Goal: Entertainment & Leisure: Consume media (video, audio)

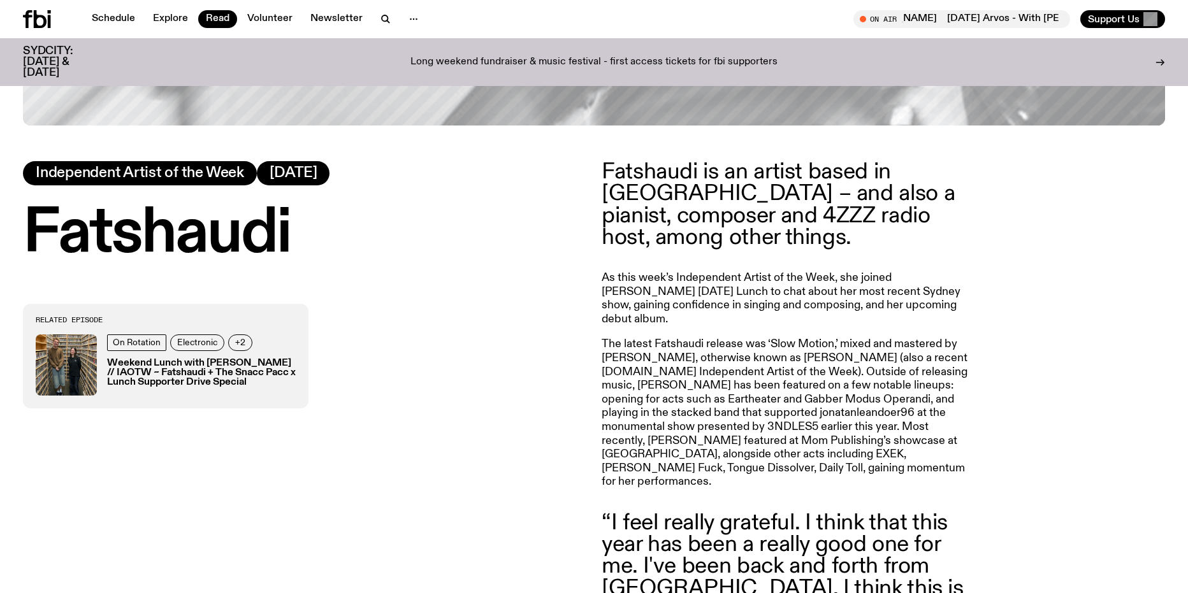
scroll to position [627, 0]
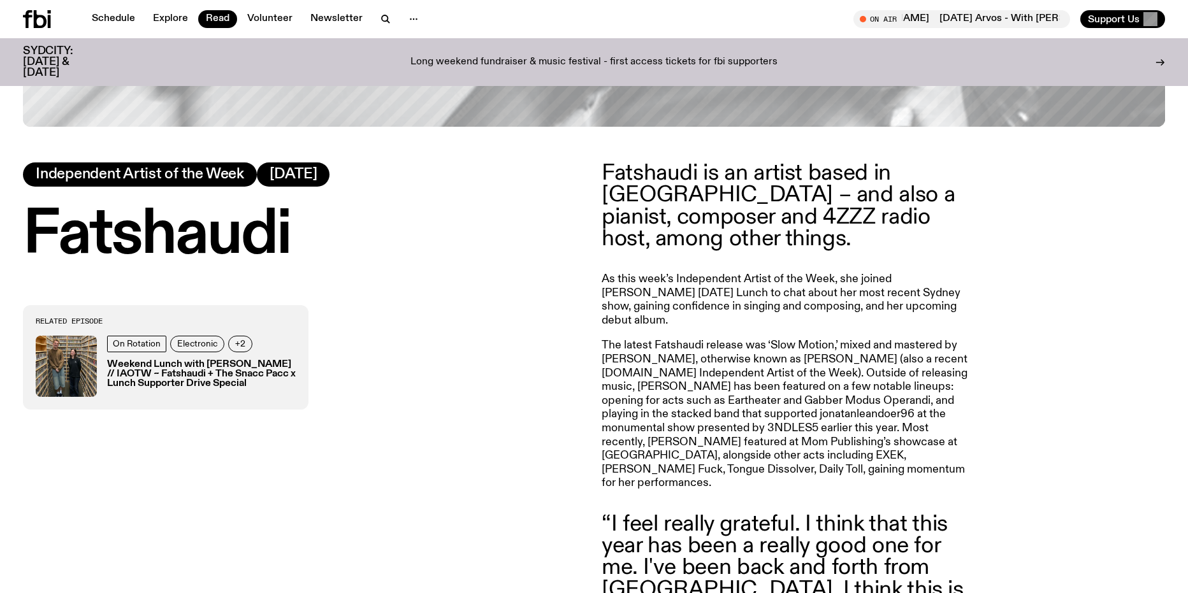
drag, startPoint x: 38, startPoint y: 21, endPoint x: 128, endPoint y: 1, distance: 92.2
click at [38, 21] on icon at bounding box center [37, 19] width 28 height 18
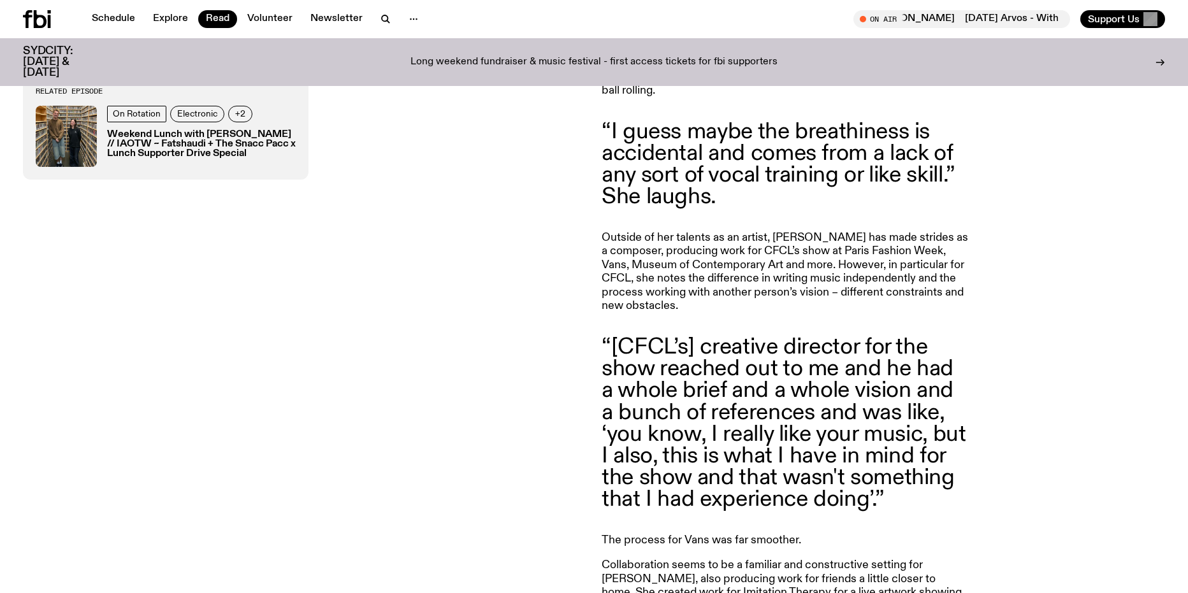
scroll to position [1496, 0]
click at [161, 18] on link "Explore" at bounding box center [170, 19] width 50 height 18
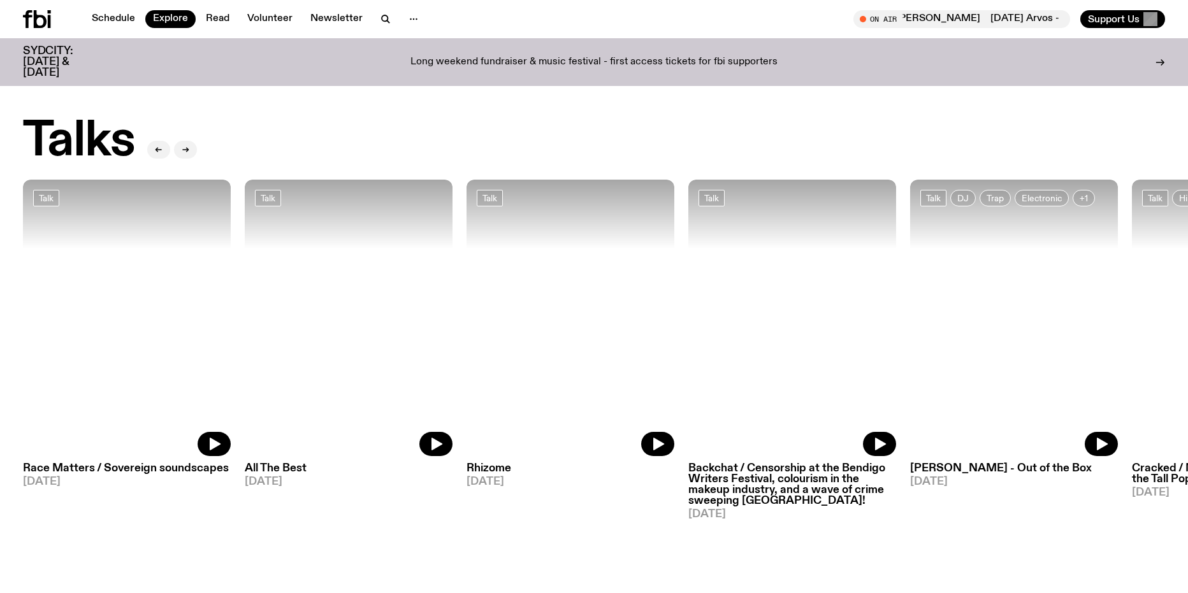
scroll to position [1328, 0]
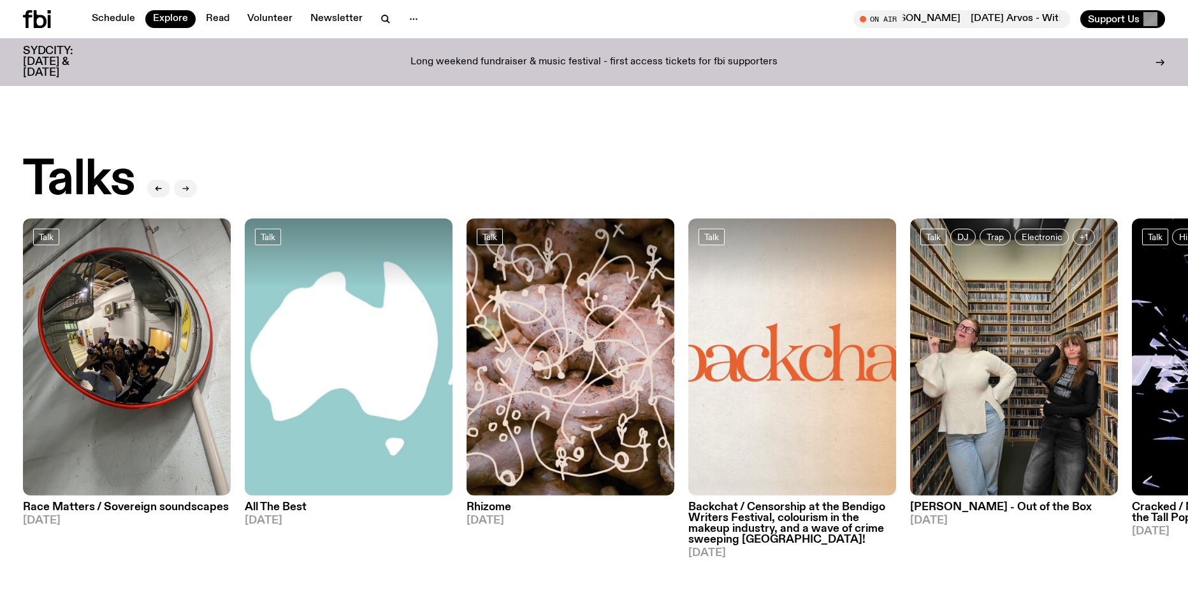
click at [182, 185] on icon "button" at bounding box center [186, 189] width 8 height 8
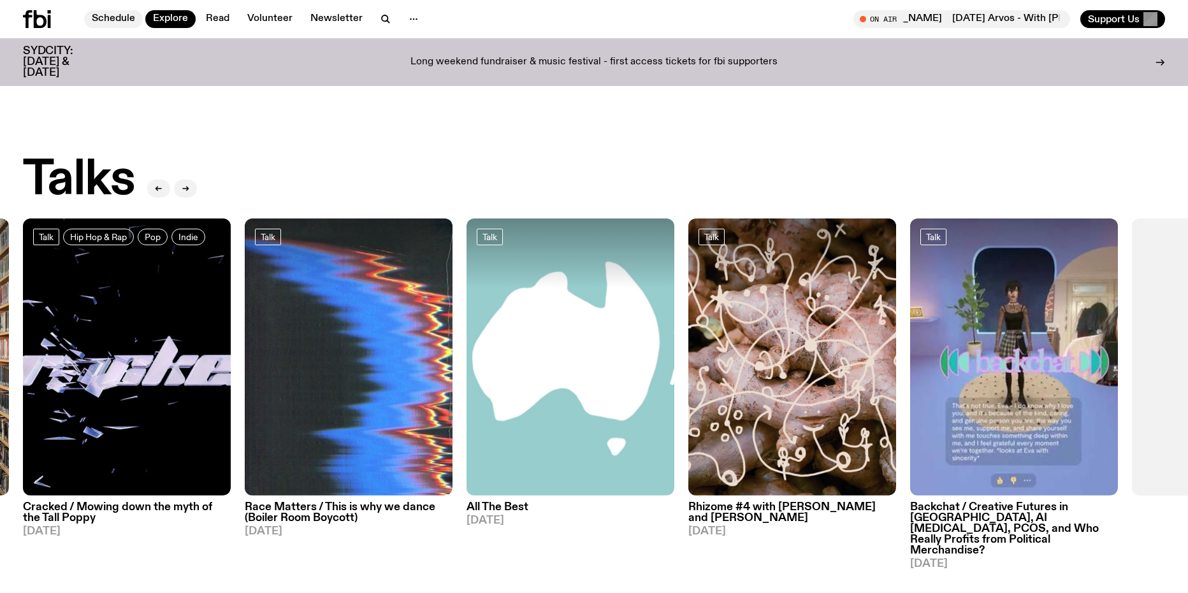
click at [117, 16] on link "Schedule" at bounding box center [113, 19] width 59 height 18
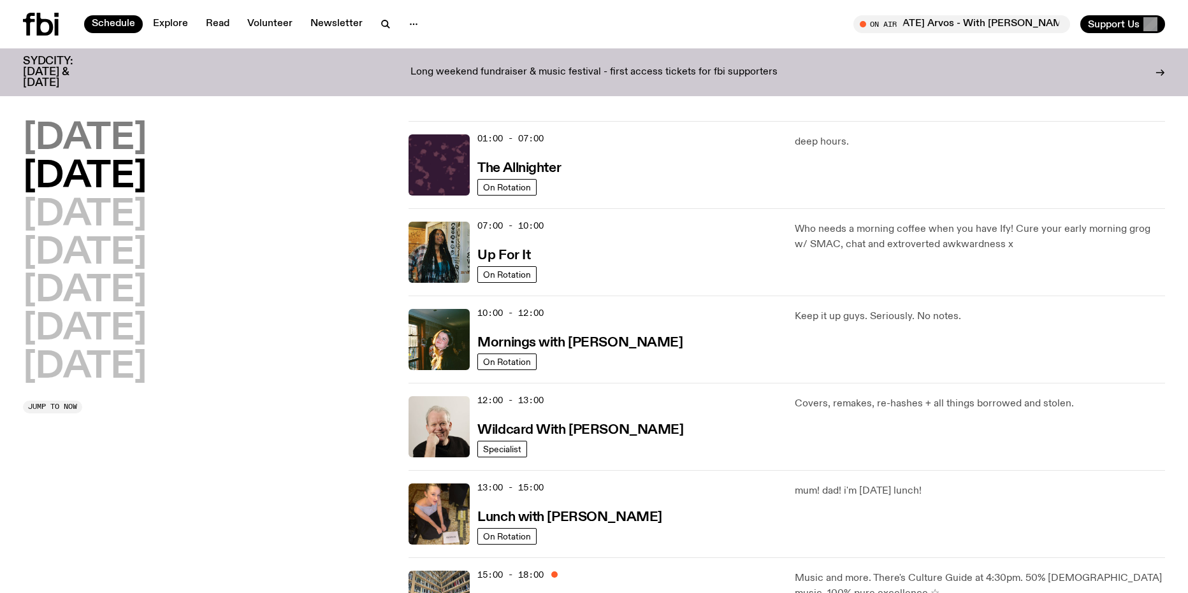
click at [80, 140] on h2 "[DATE]" at bounding box center [85, 139] width 124 height 36
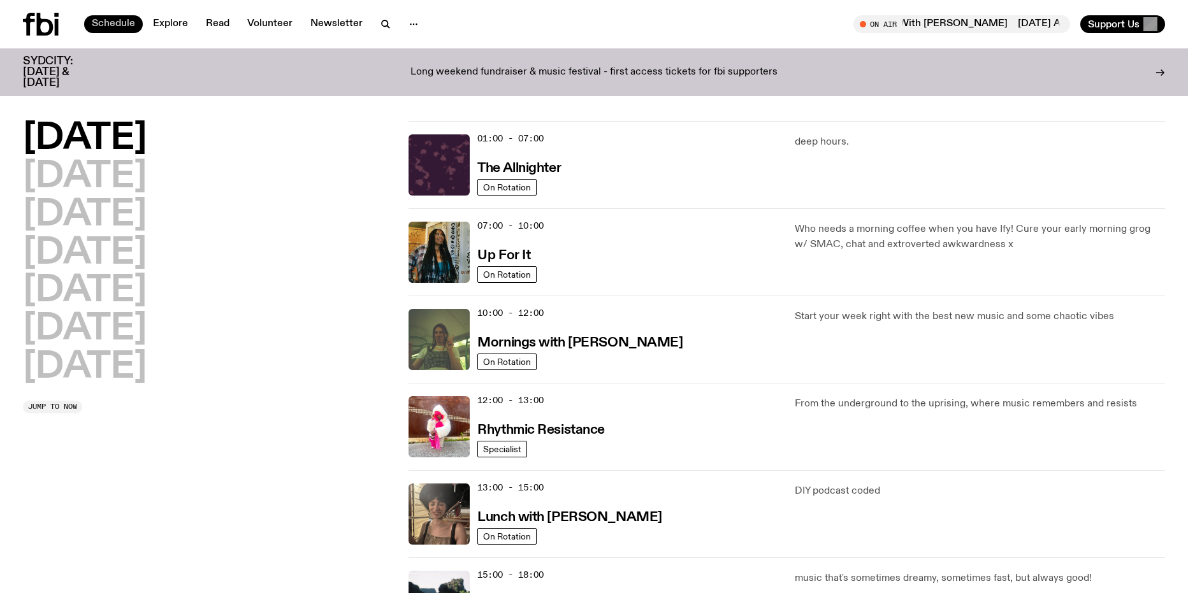
click at [118, 19] on link "Schedule" at bounding box center [113, 24] width 59 height 18
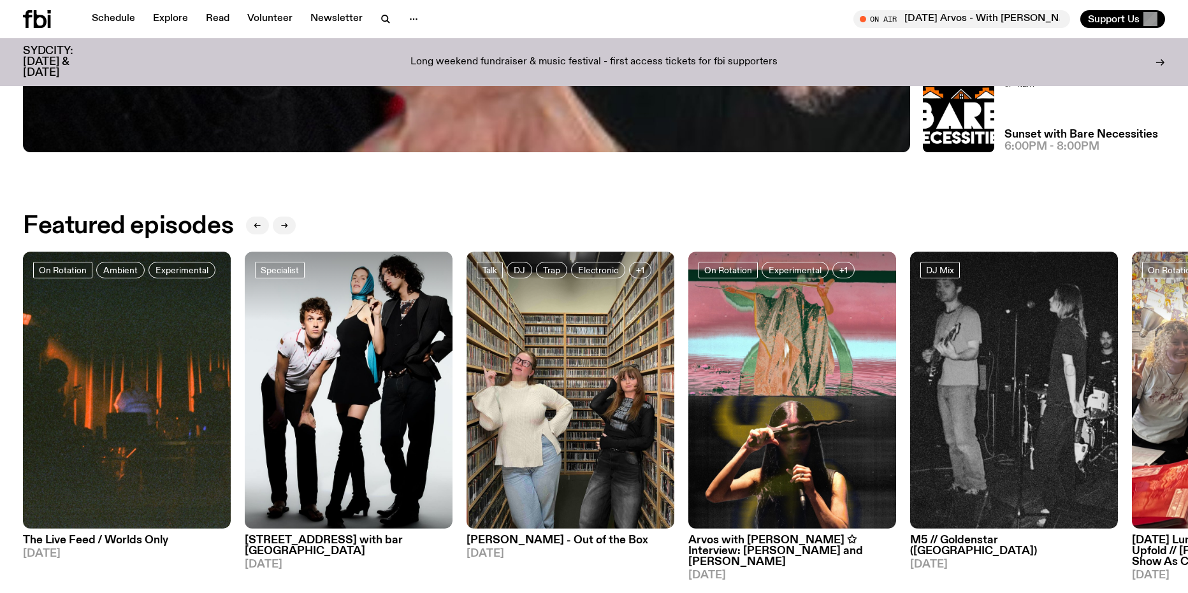
scroll to position [691, 0]
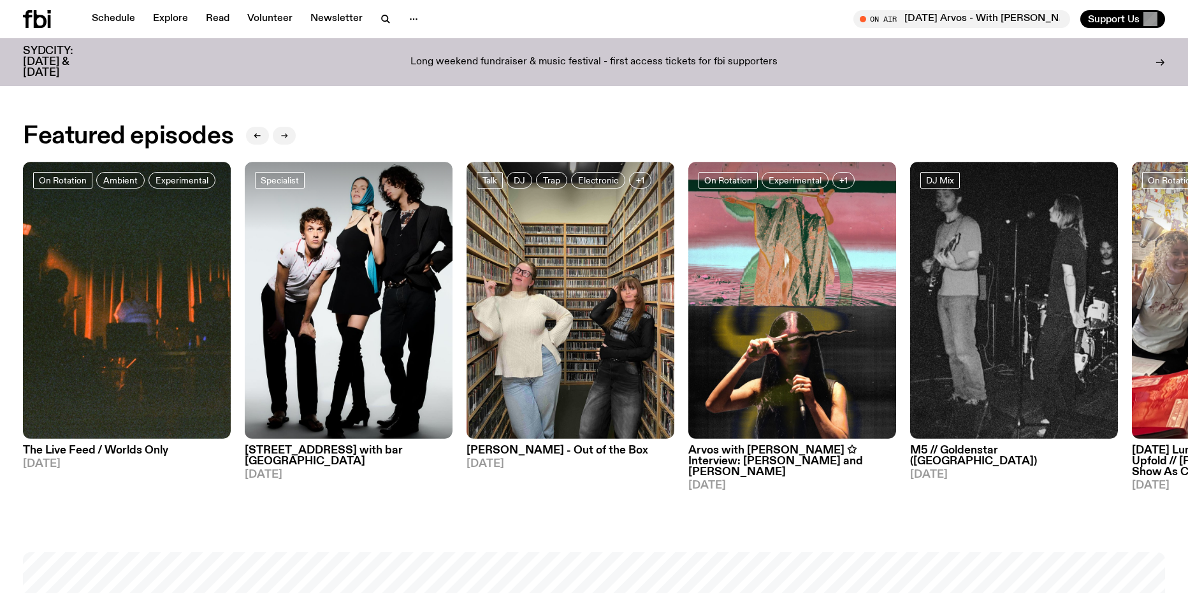
click at [280, 134] on icon "button" at bounding box center [284, 136] width 8 height 8
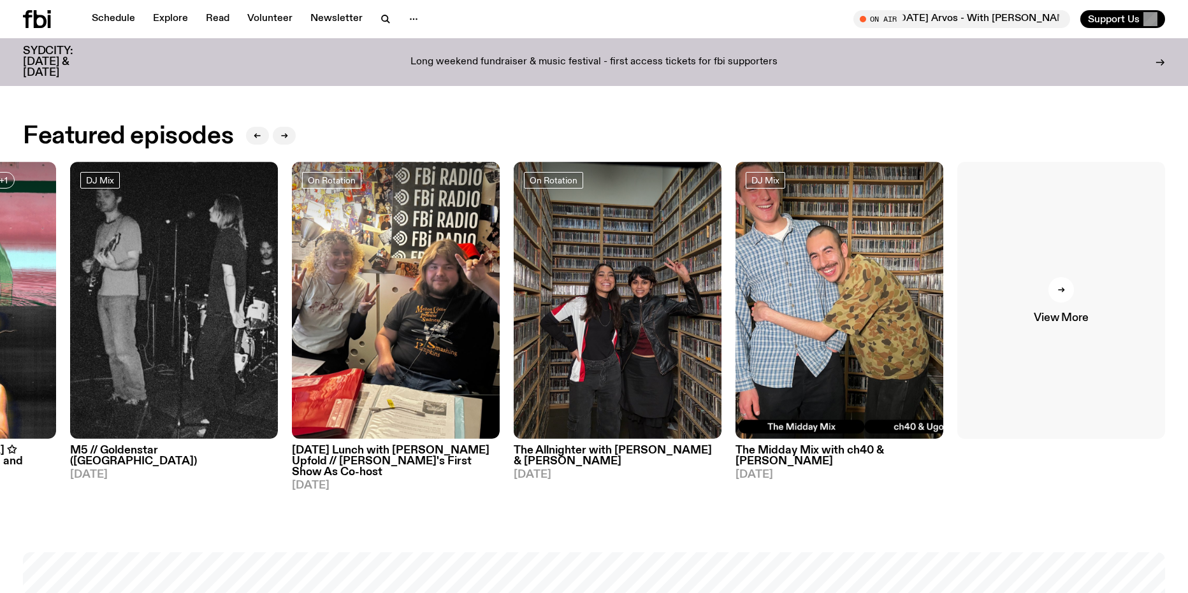
click at [1050, 297] on div at bounding box center [1061, 289] width 25 height 25
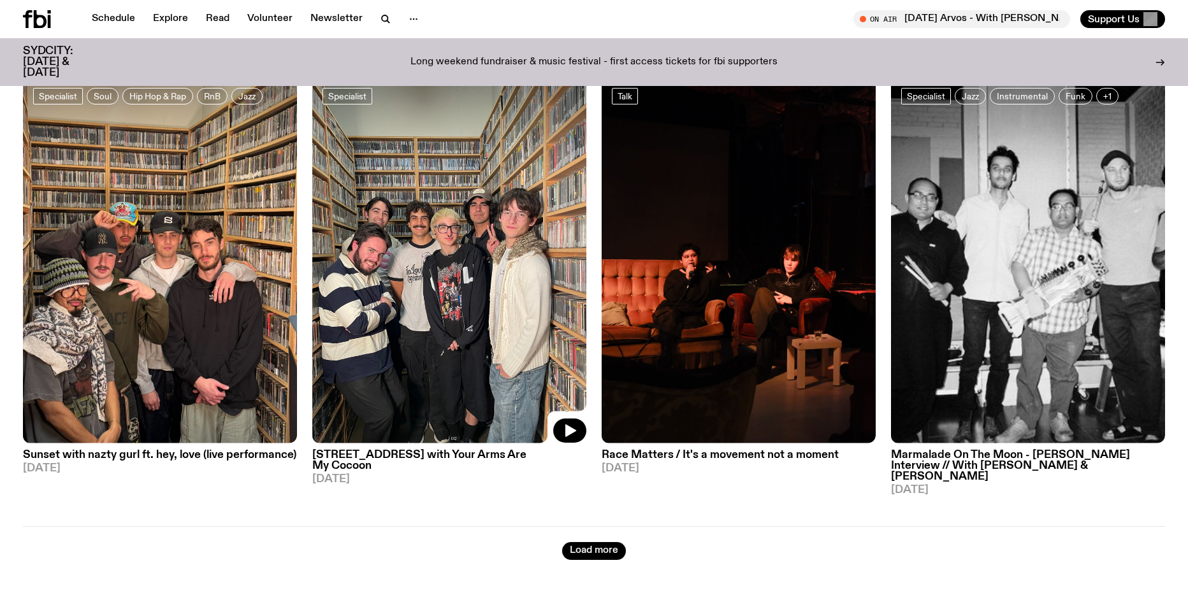
scroll to position [2358, 0]
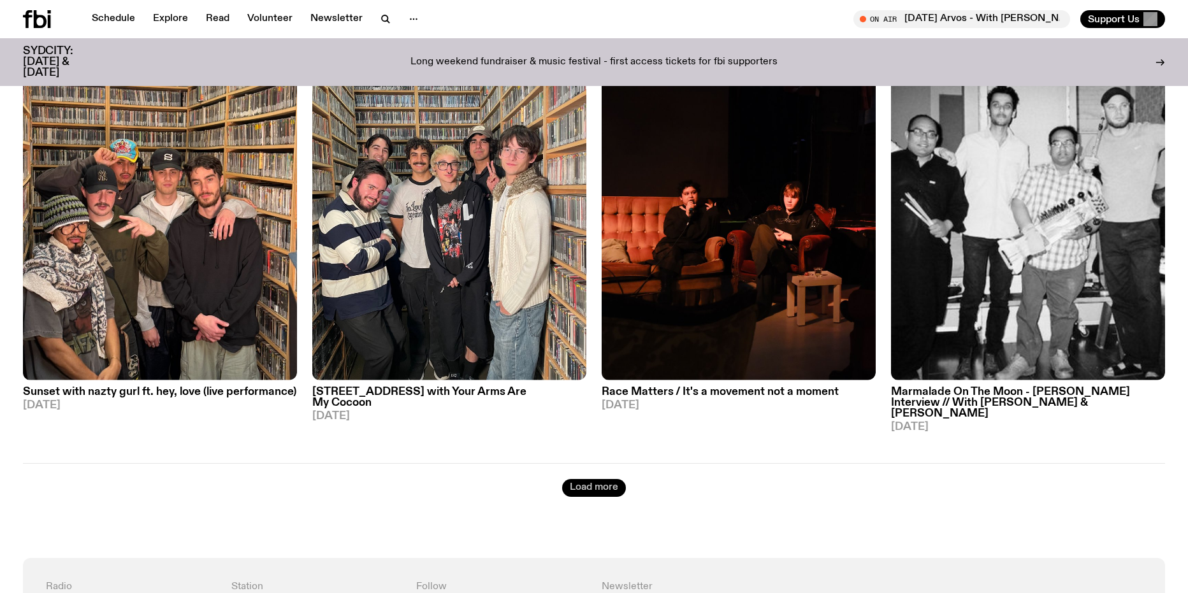
click at [603, 479] on button "Load more" at bounding box center [594, 488] width 64 height 18
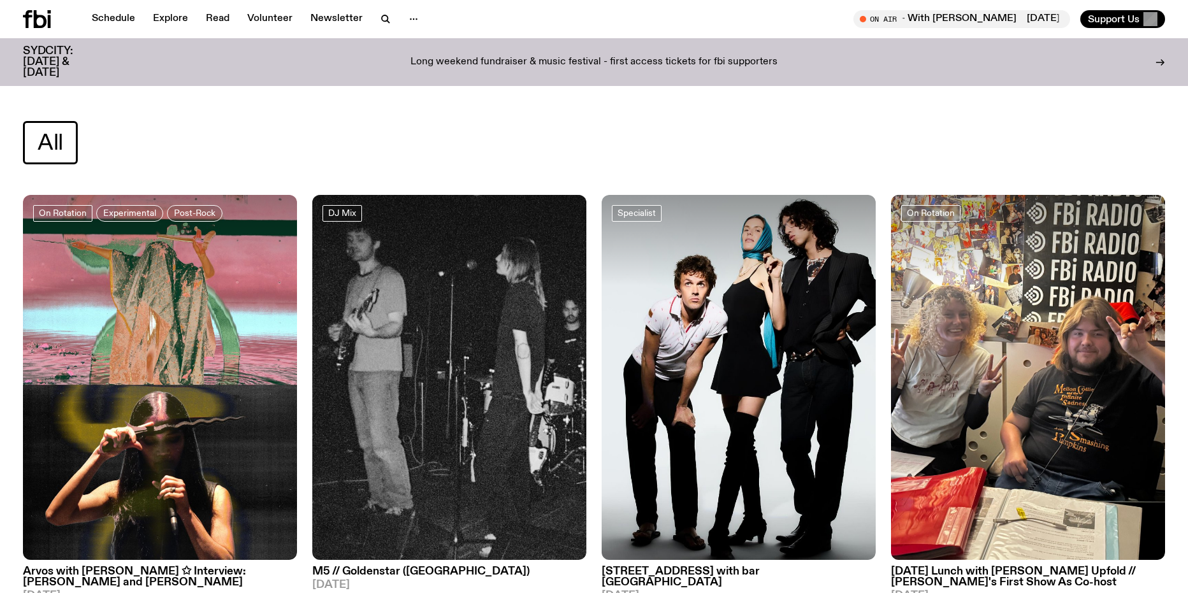
scroll to position [64, 0]
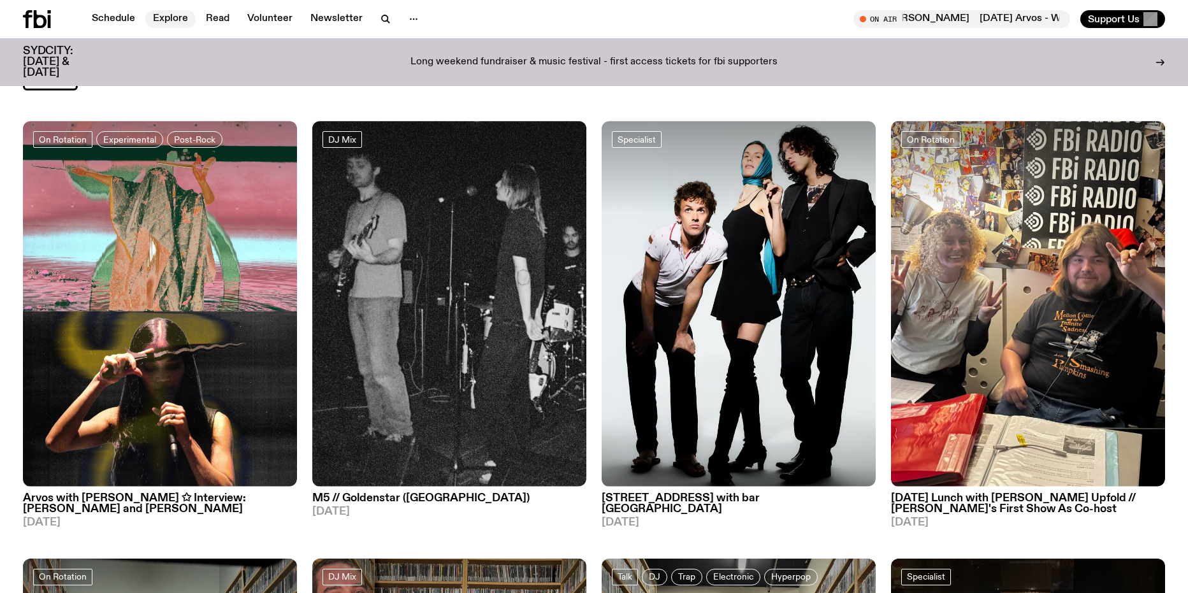
click at [173, 17] on link "Explore" at bounding box center [170, 19] width 50 height 18
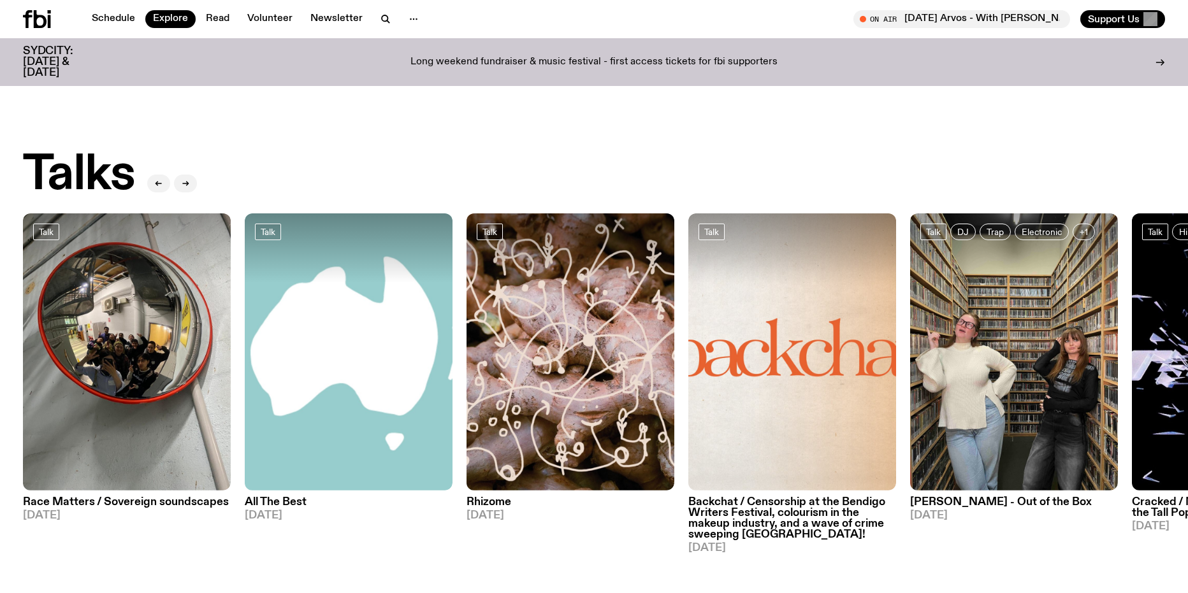
scroll to position [1328, 0]
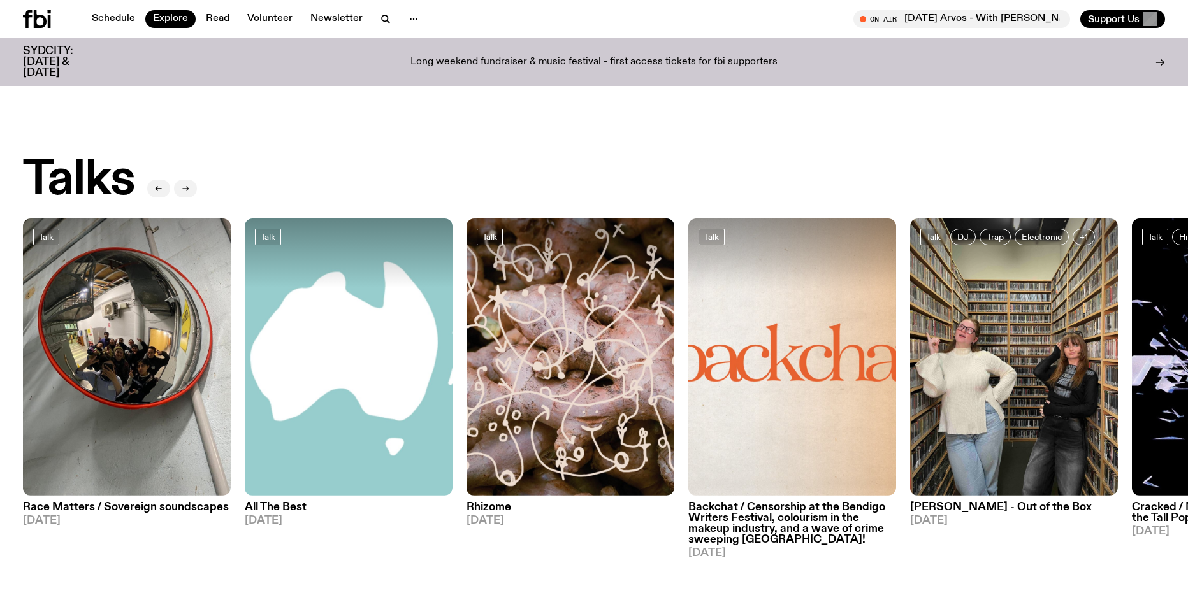
click at [188, 185] on icon "button" at bounding box center [186, 189] width 8 height 8
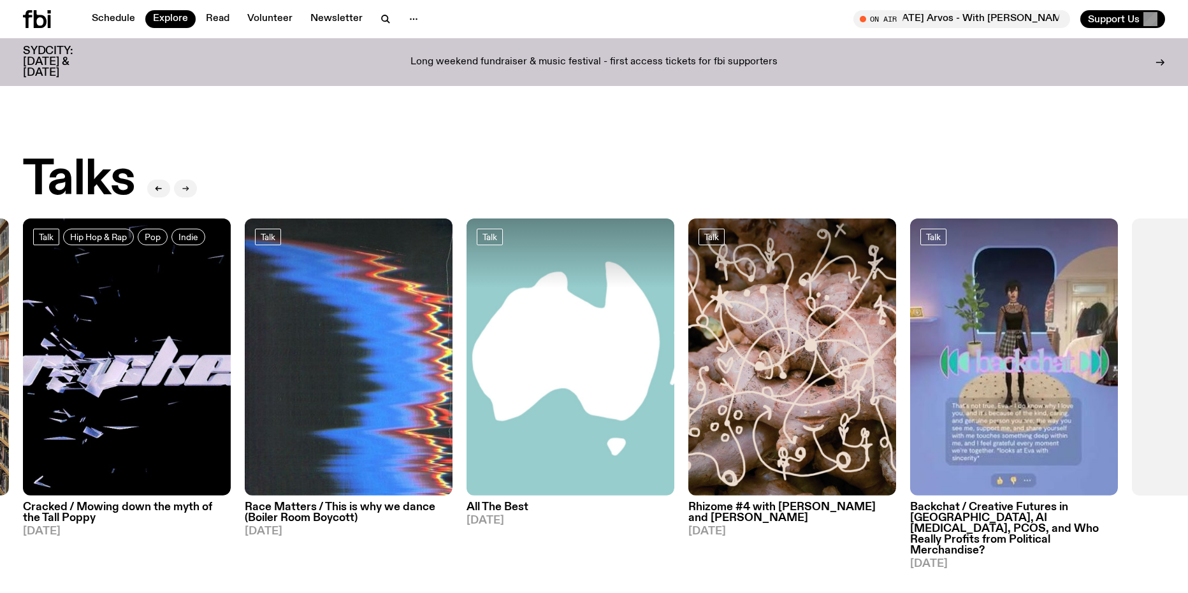
click at [188, 185] on icon "button" at bounding box center [186, 189] width 8 height 8
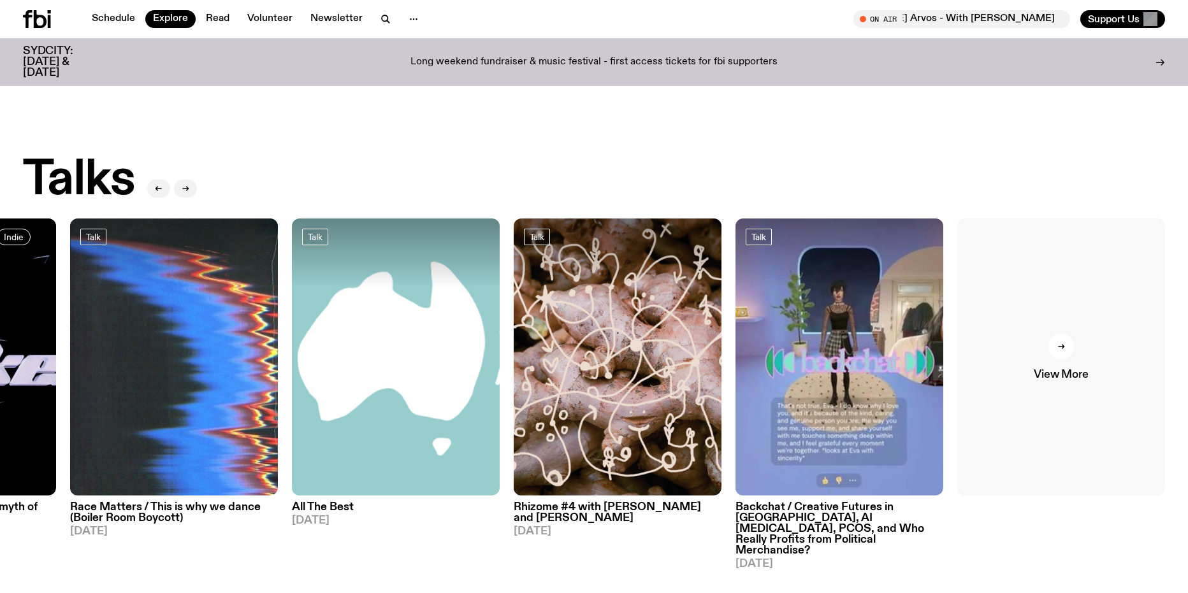
click at [1064, 386] on link "View More" at bounding box center [1061, 357] width 208 height 277
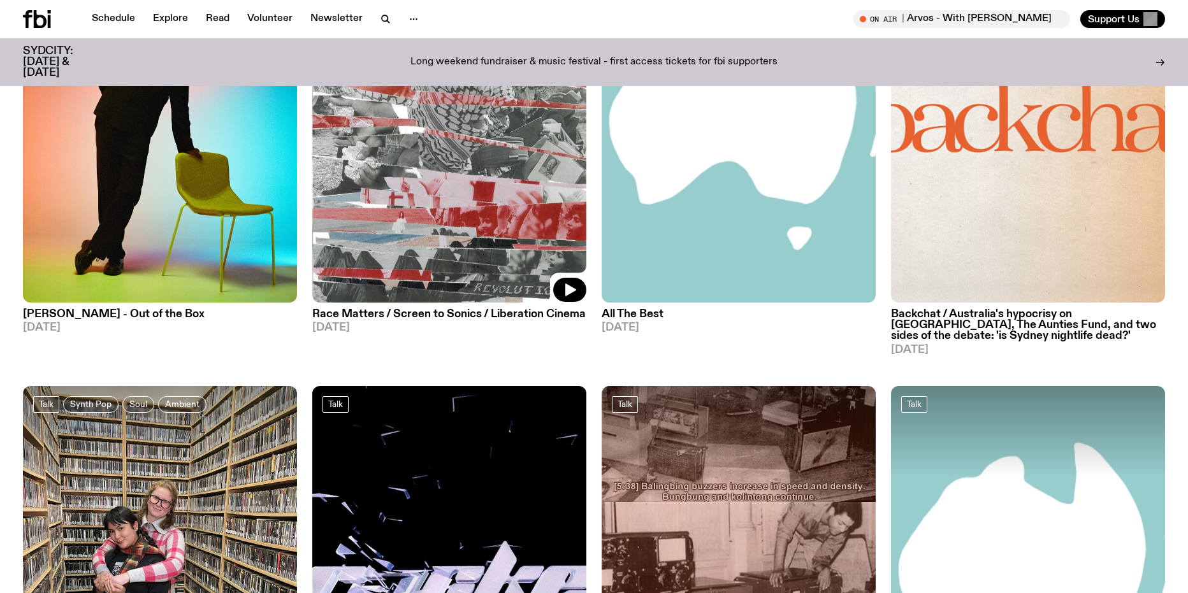
scroll to position [2286, 0]
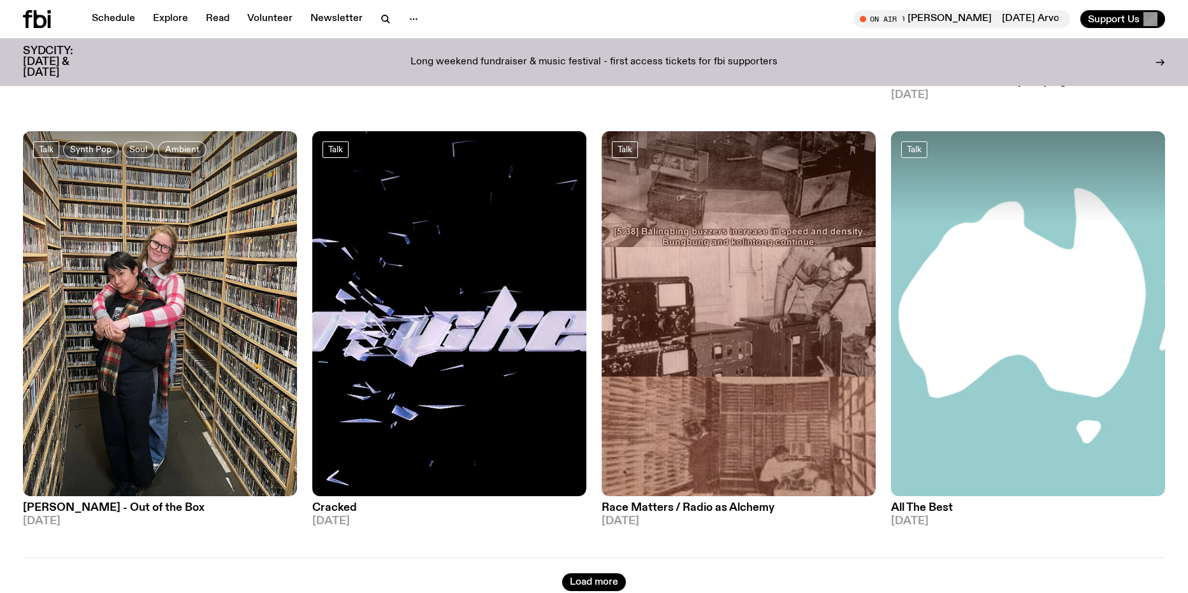
click at [35, 18] on icon at bounding box center [40, 19] width 13 height 18
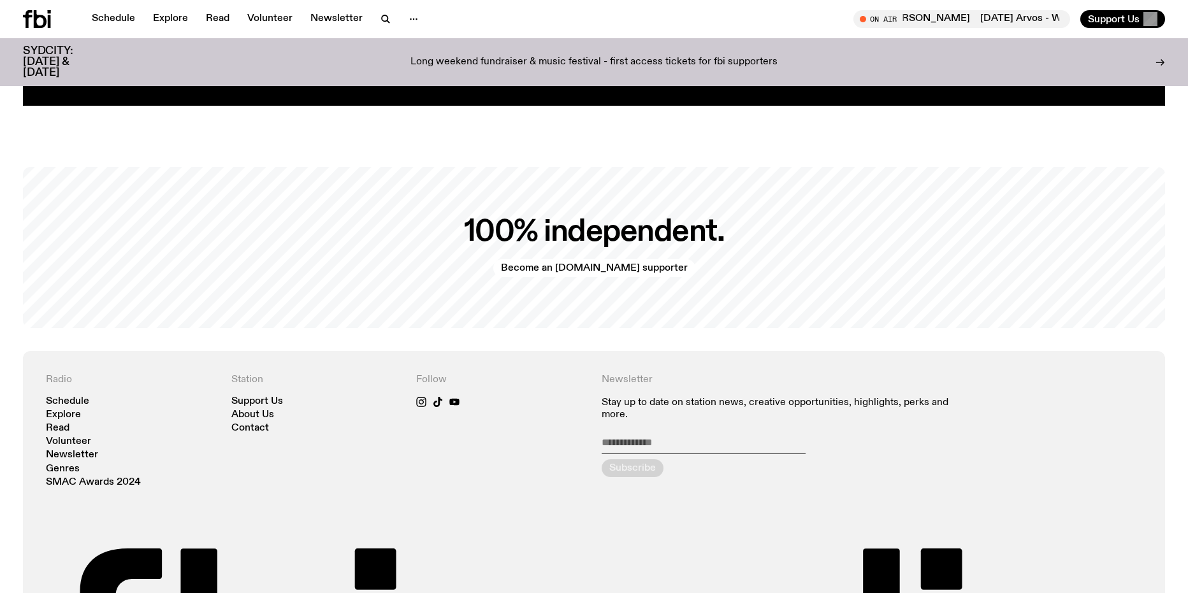
scroll to position [3051, 0]
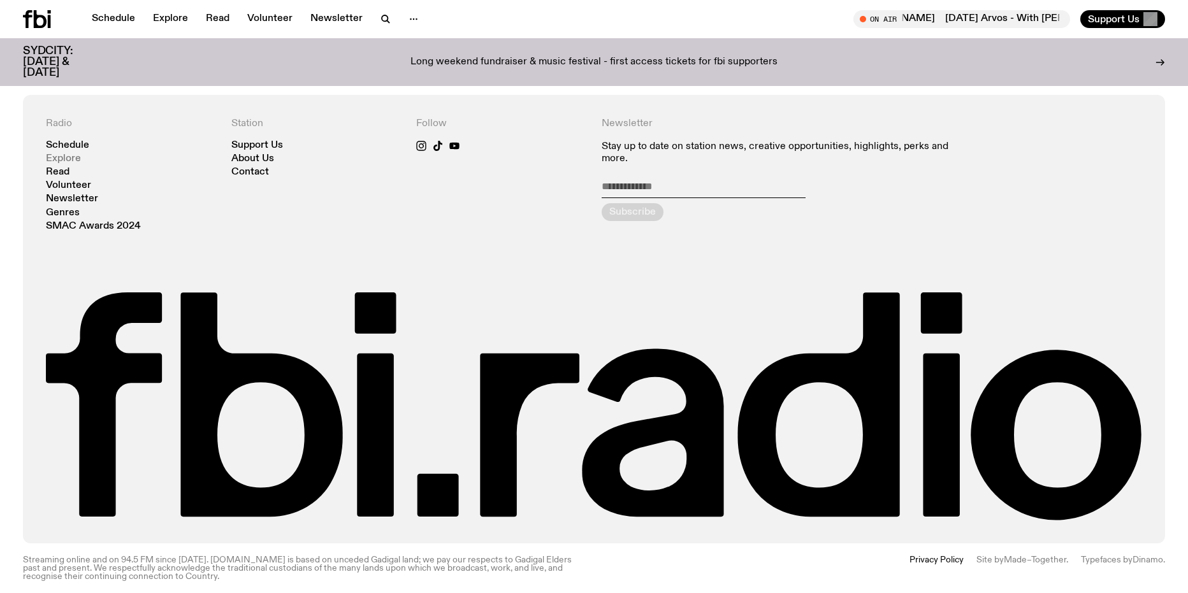
click at [64, 154] on link "Explore" at bounding box center [63, 159] width 35 height 10
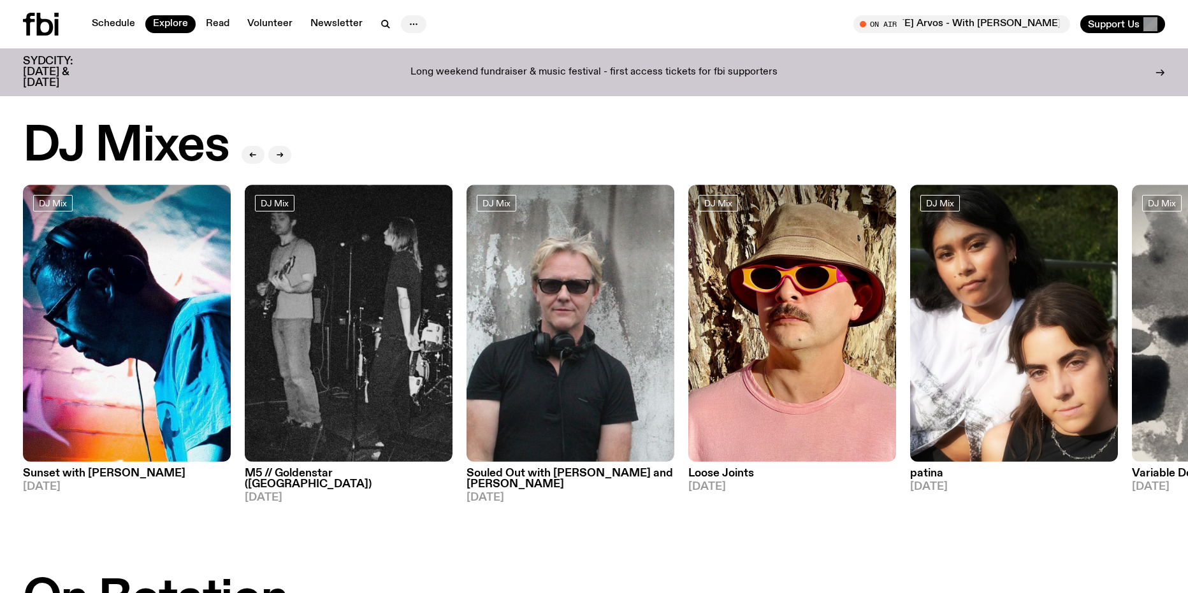
click at [410, 30] on icon "button" at bounding box center [413, 24] width 15 height 15
click at [410, 29] on icon "button" at bounding box center [413, 24] width 15 height 15
click at [133, 23] on link "Schedule" at bounding box center [113, 24] width 59 height 18
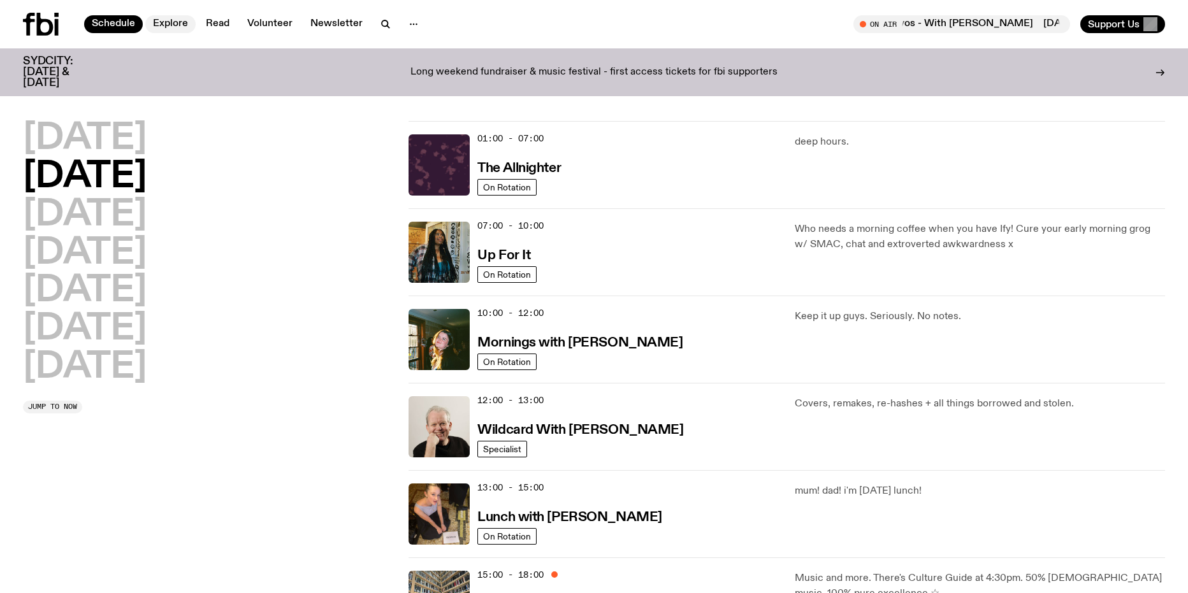
click at [169, 27] on link "Explore" at bounding box center [170, 24] width 50 height 18
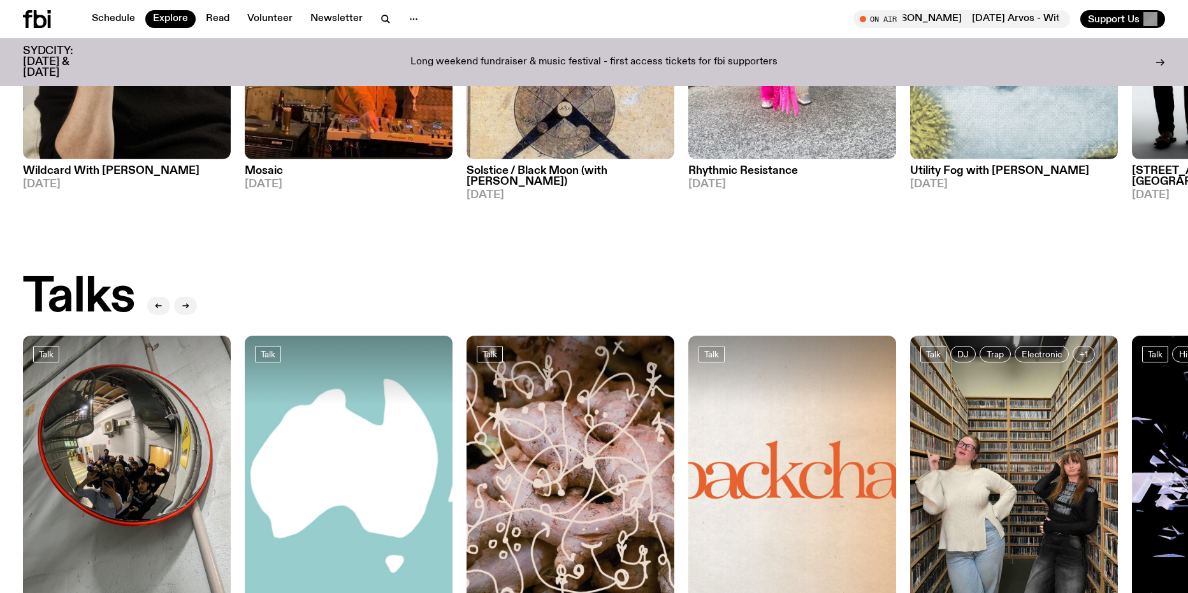
scroll to position [1191, 0]
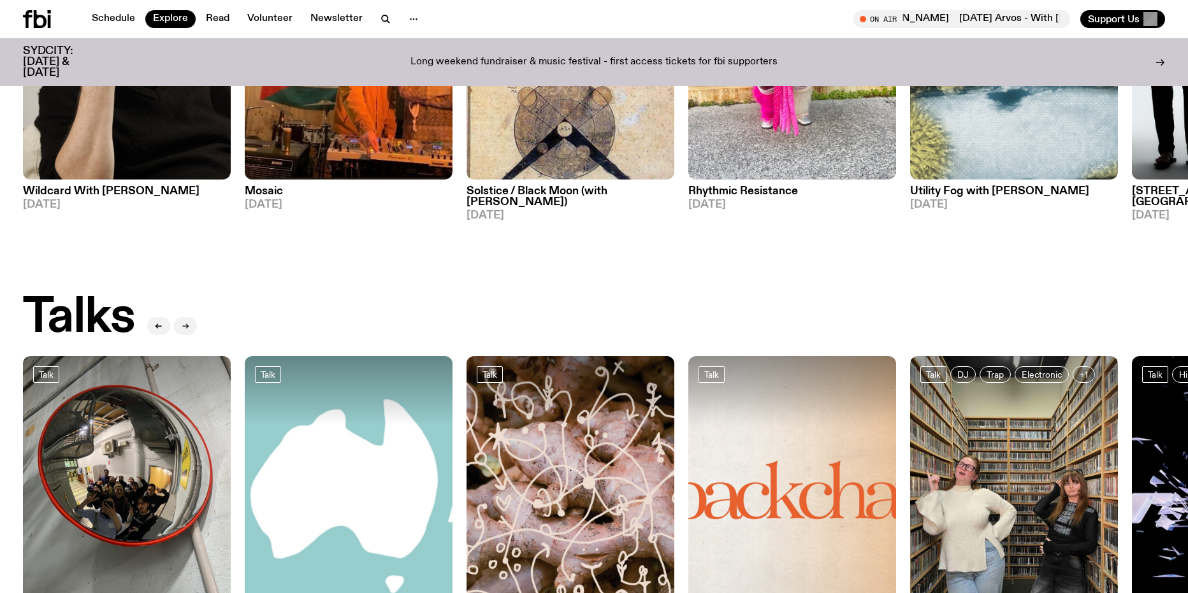
click at [187, 319] on button "button" at bounding box center [185, 326] width 23 height 18
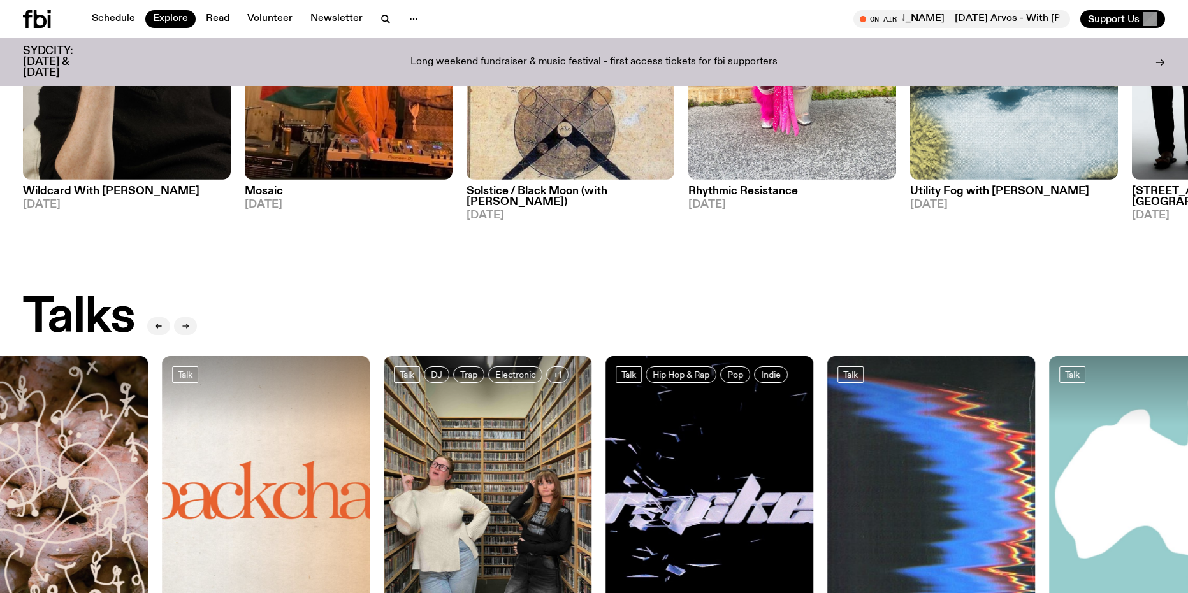
click at [187, 319] on button "button" at bounding box center [185, 326] width 23 height 18
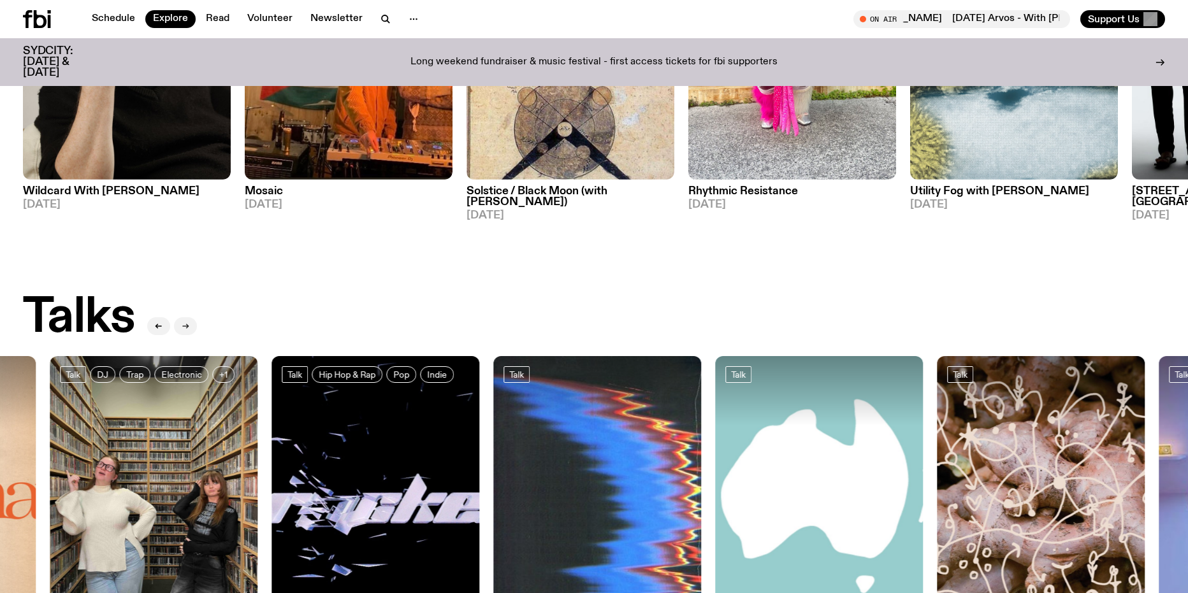
click at [187, 319] on button "button" at bounding box center [185, 326] width 23 height 18
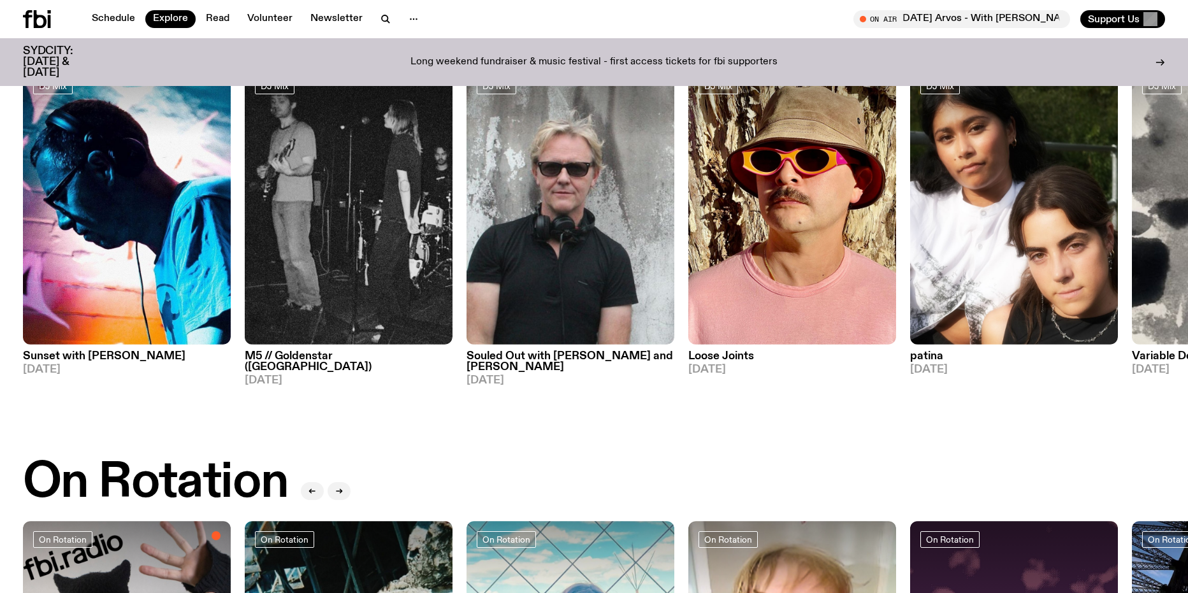
scroll to position [0, 0]
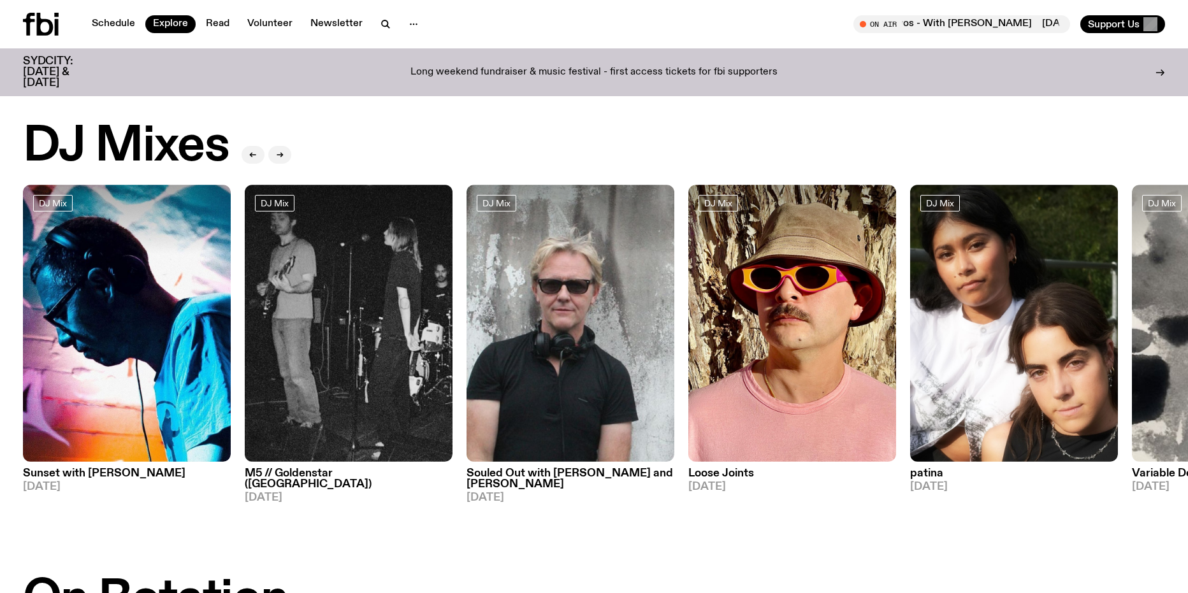
click at [31, 29] on icon at bounding box center [41, 24] width 36 height 23
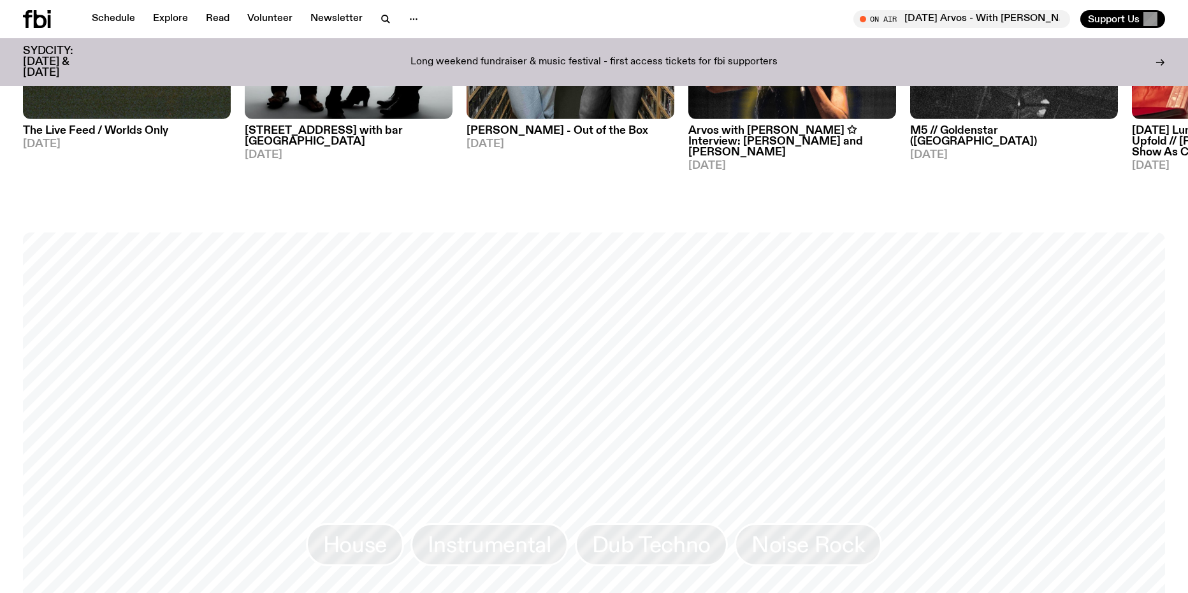
scroll to position [628, 0]
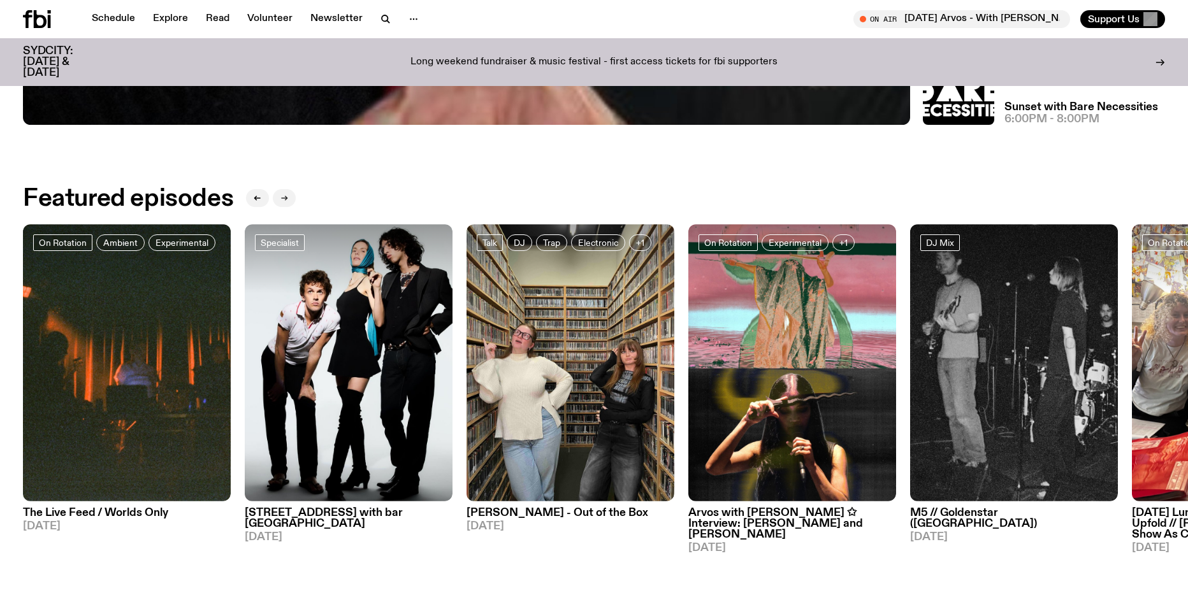
click at [277, 201] on button "button" at bounding box center [284, 198] width 23 height 18
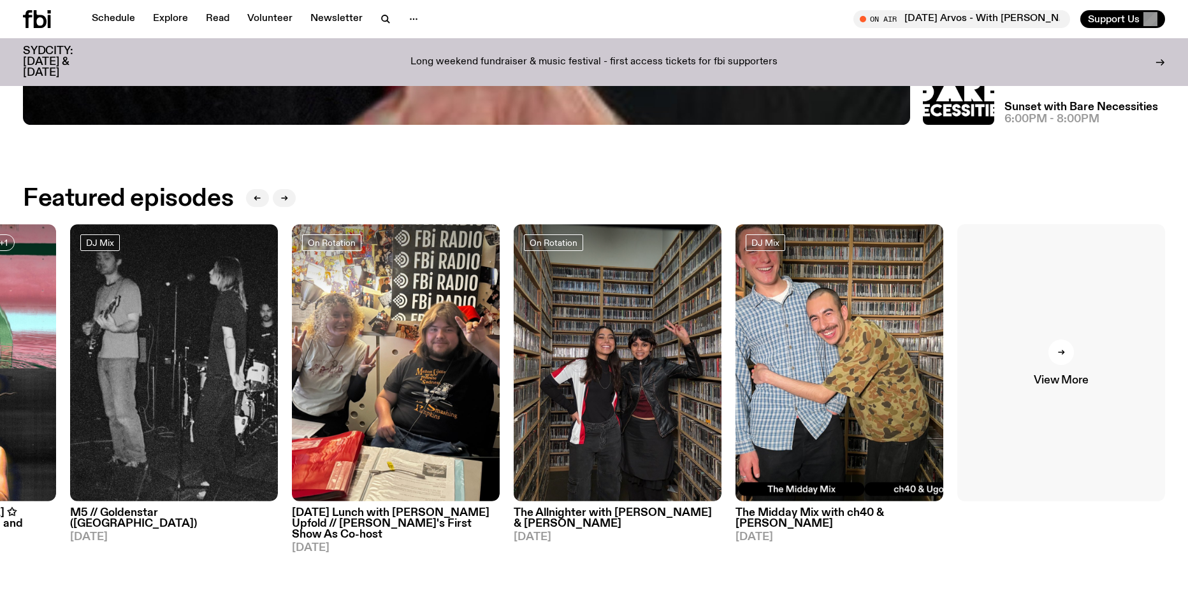
click at [1046, 375] on span "View More" at bounding box center [1061, 380] width 54 height 11
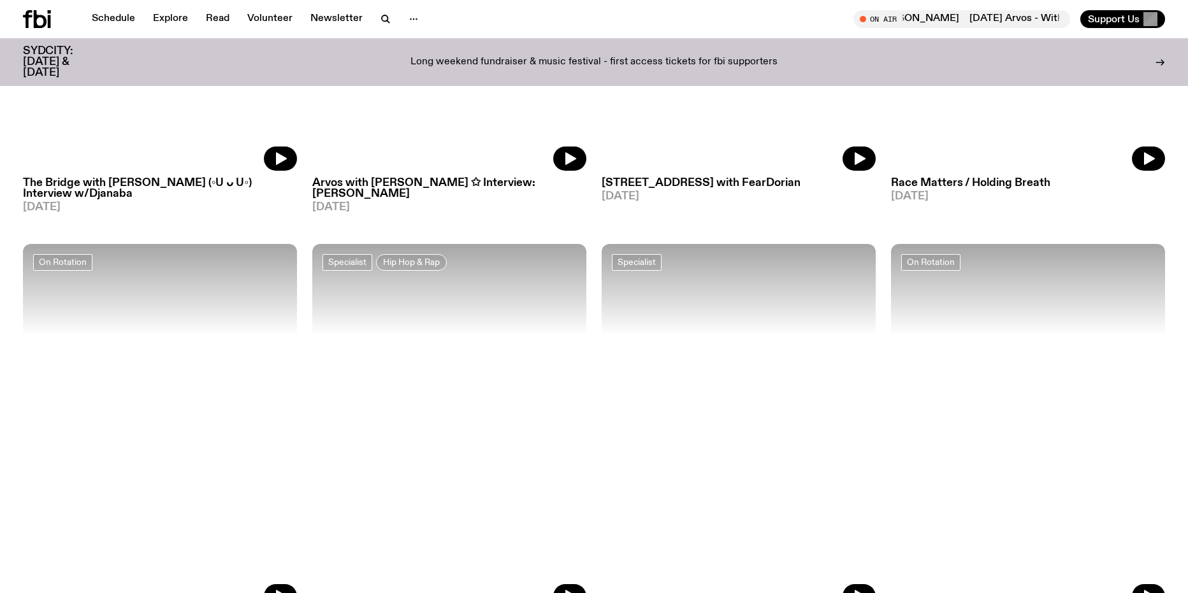
scroll to position [6301, 0]
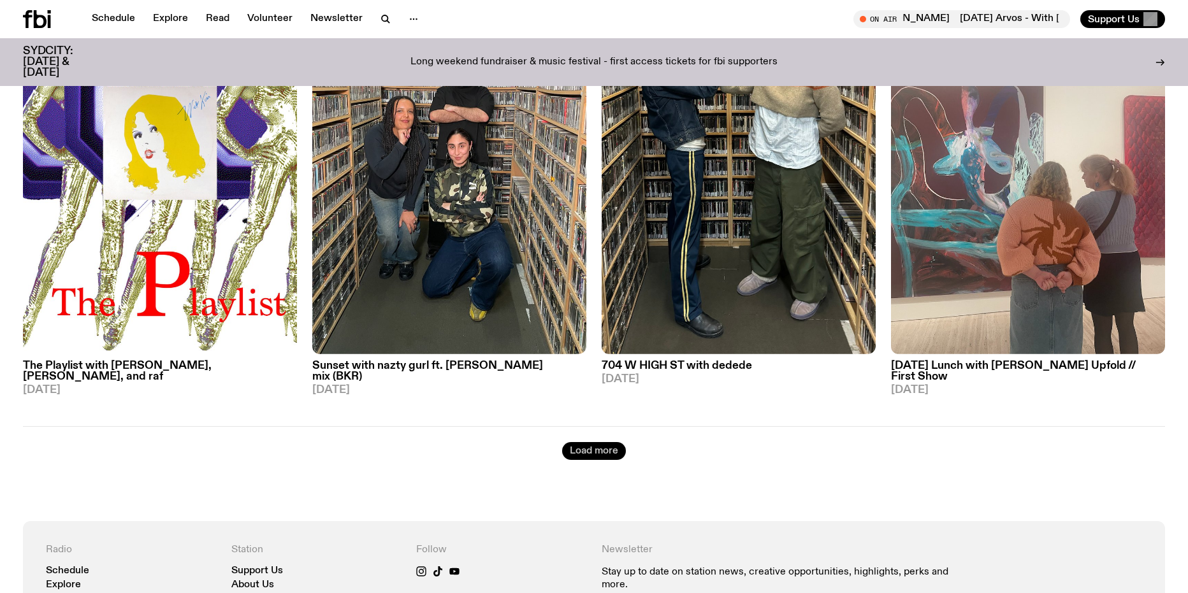
click at [595, 442] on button "Load more" at bounding box center [594, 451] width 64 height 18
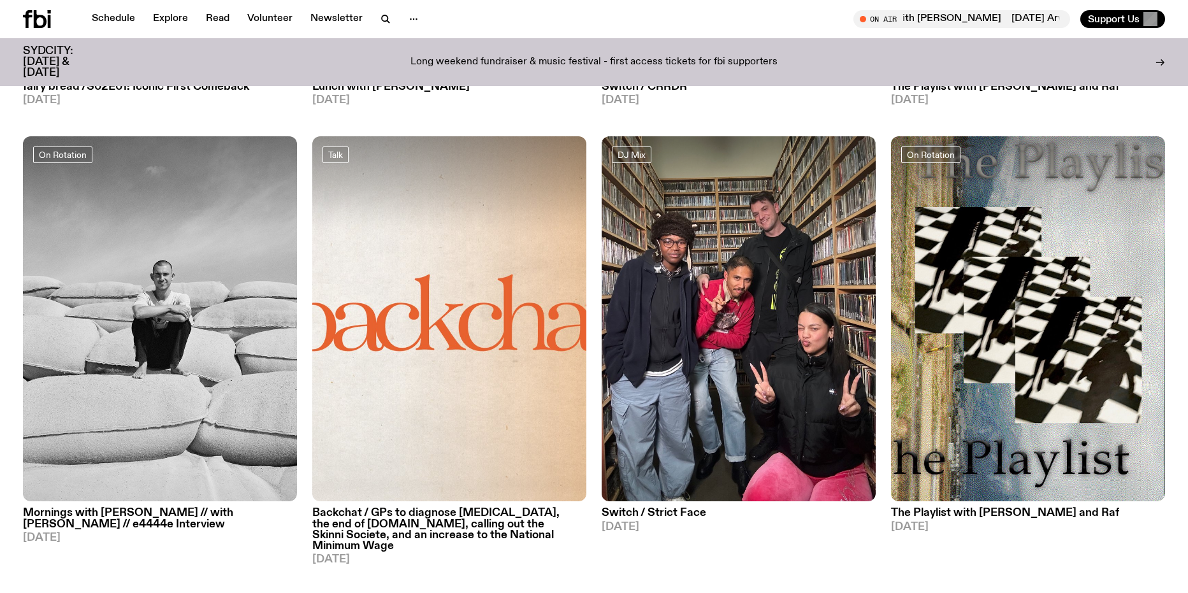
scroll to position [8787, 0]
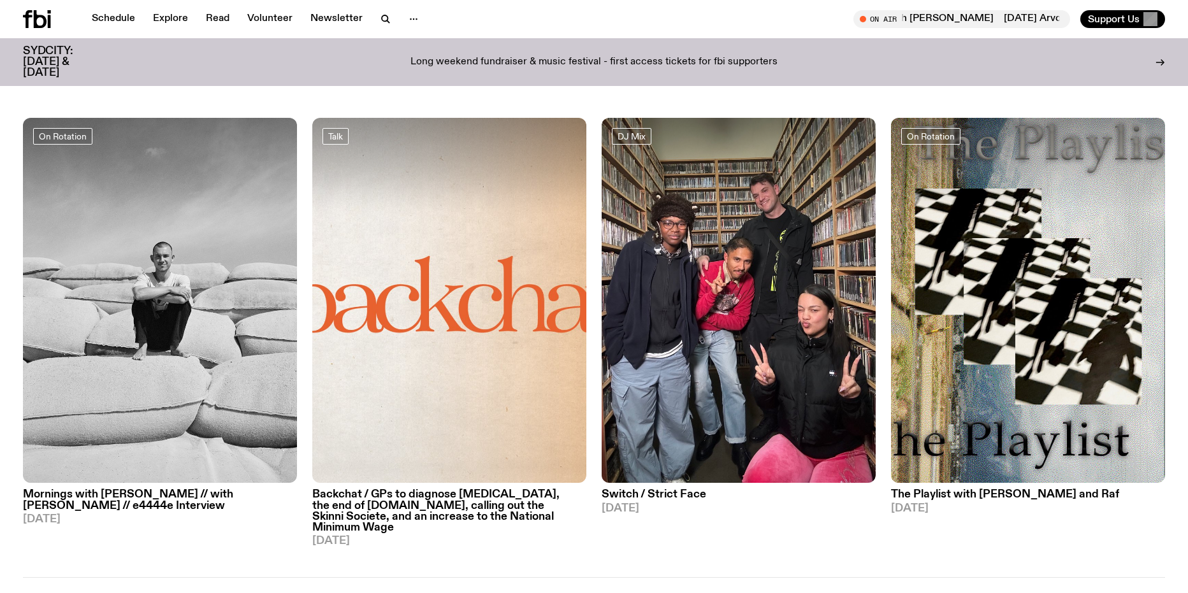
click at [585, 593] on button "Load more" at bounding box center [594, 602] width 64 height 18
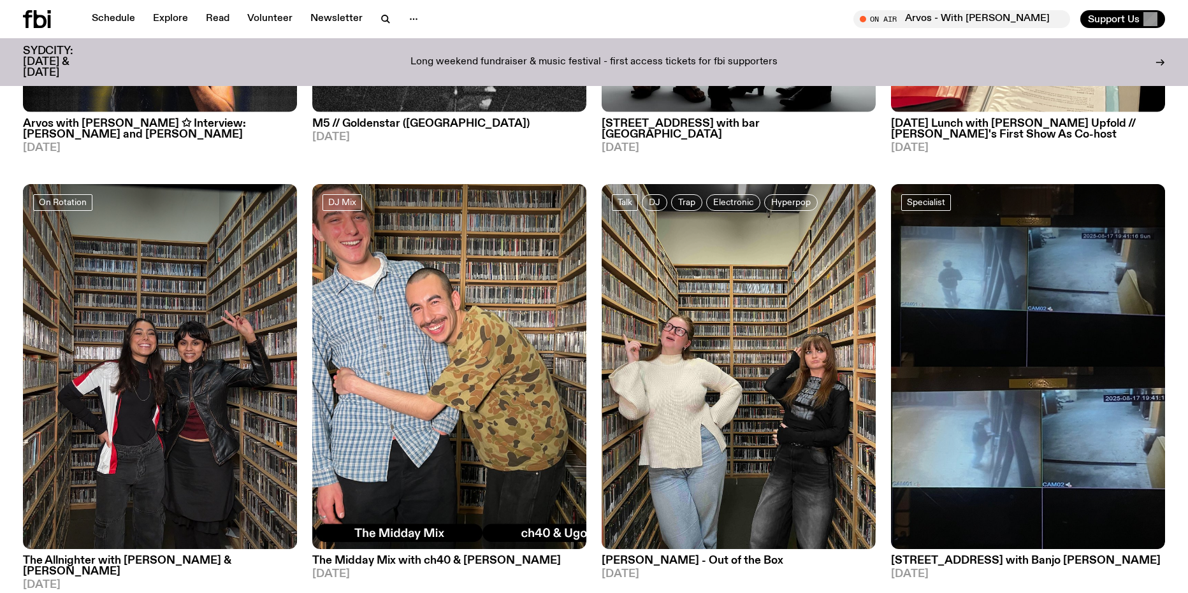
scroll to position [437, 0]
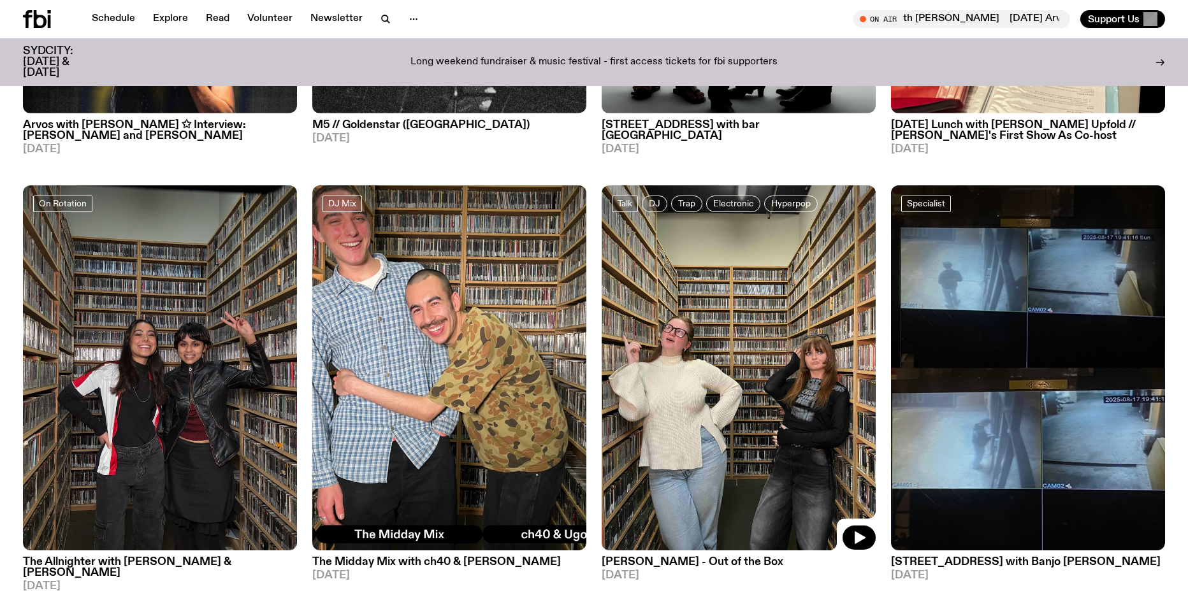
click at [685, 387] on img at bounding box center [739, 367] width 274 height 365
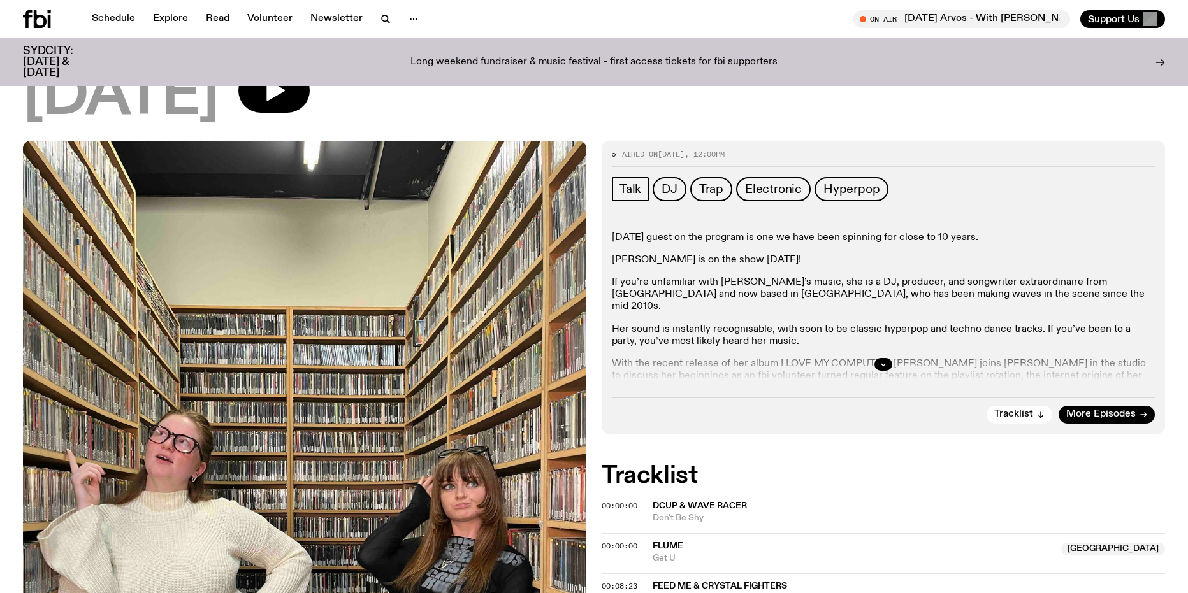
scroll to position [63, 0]
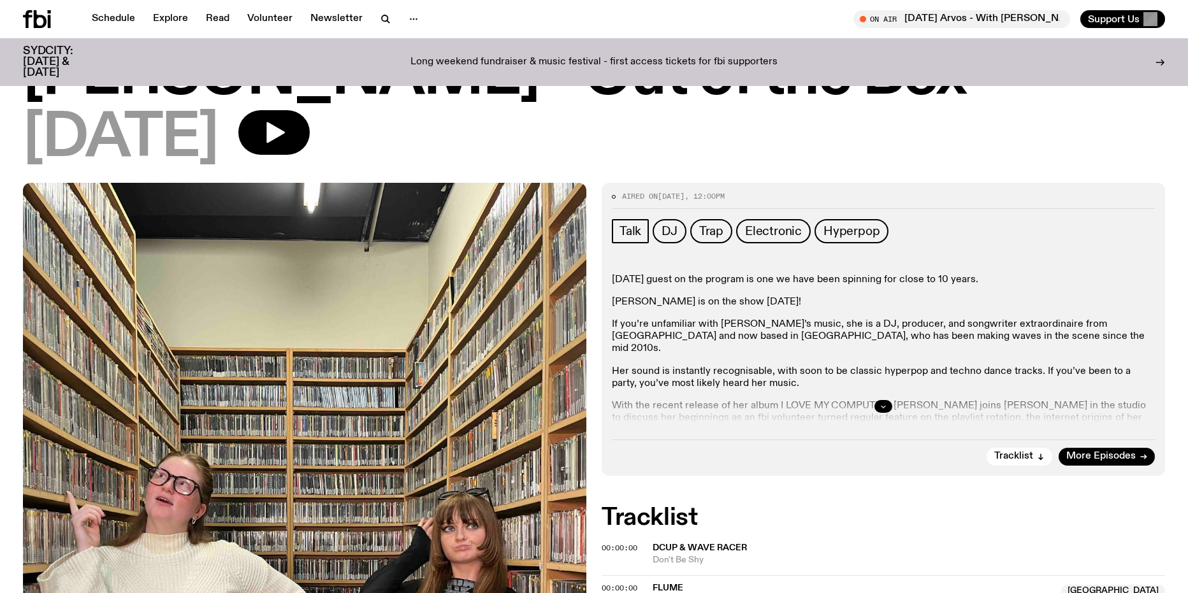
click at [877, 405] on button "button" at bounding box center [884, 406] width 18 height 13
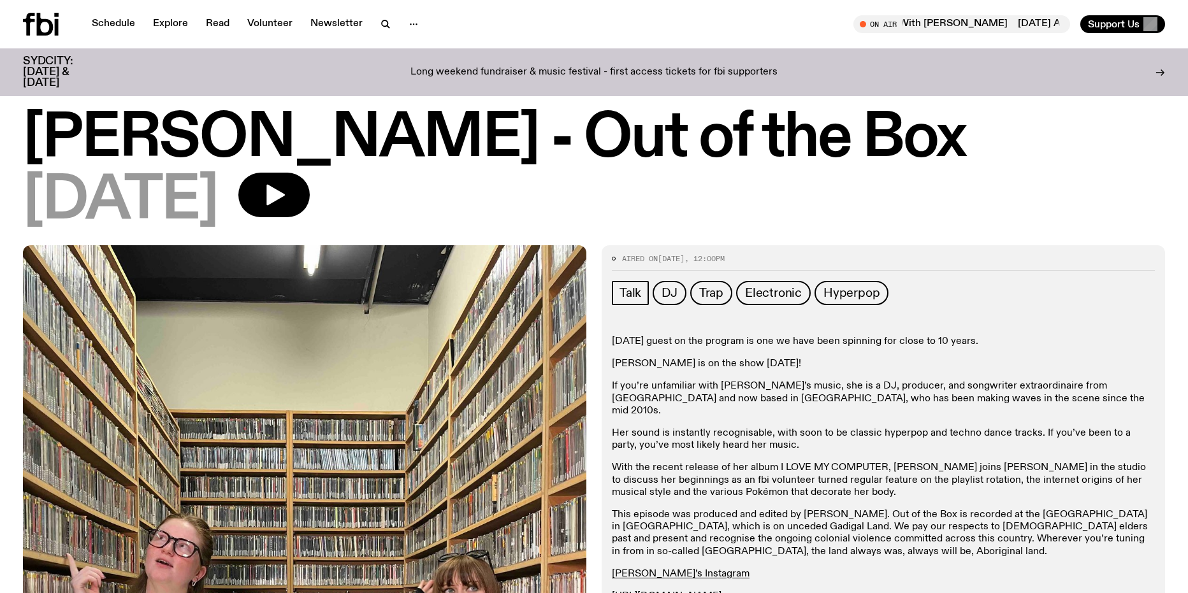
scroll to position [0, 0]
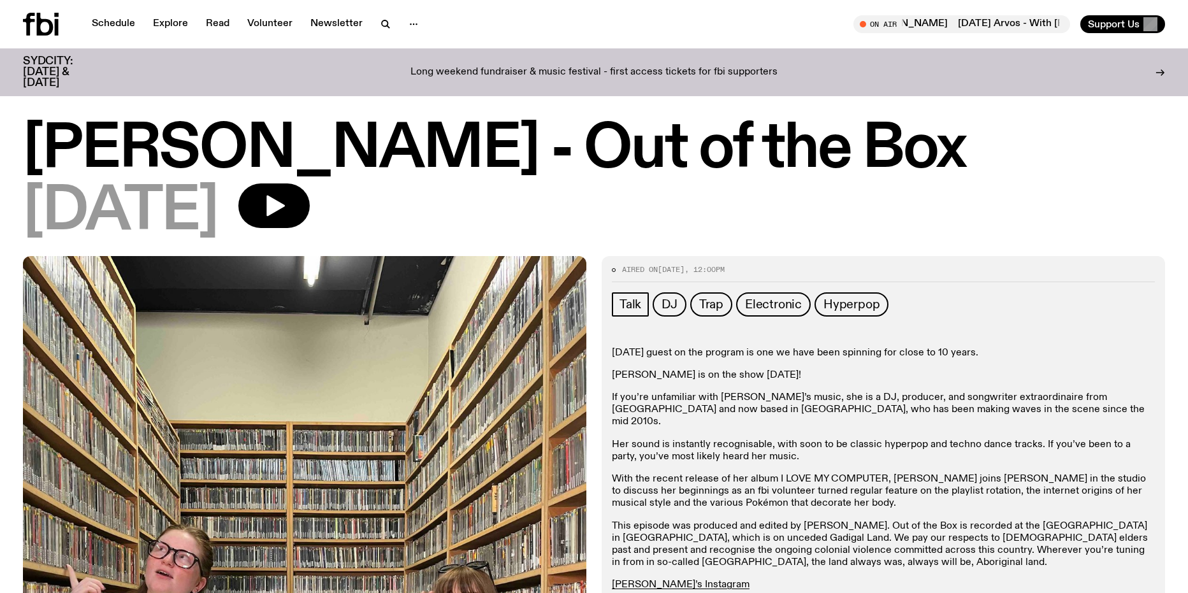
click at [830, 521] on p "This episode was produced and edited by [PERSON_NAME]. Out of the Box is record…" at bounding box center [883, 545] width 543 height 49
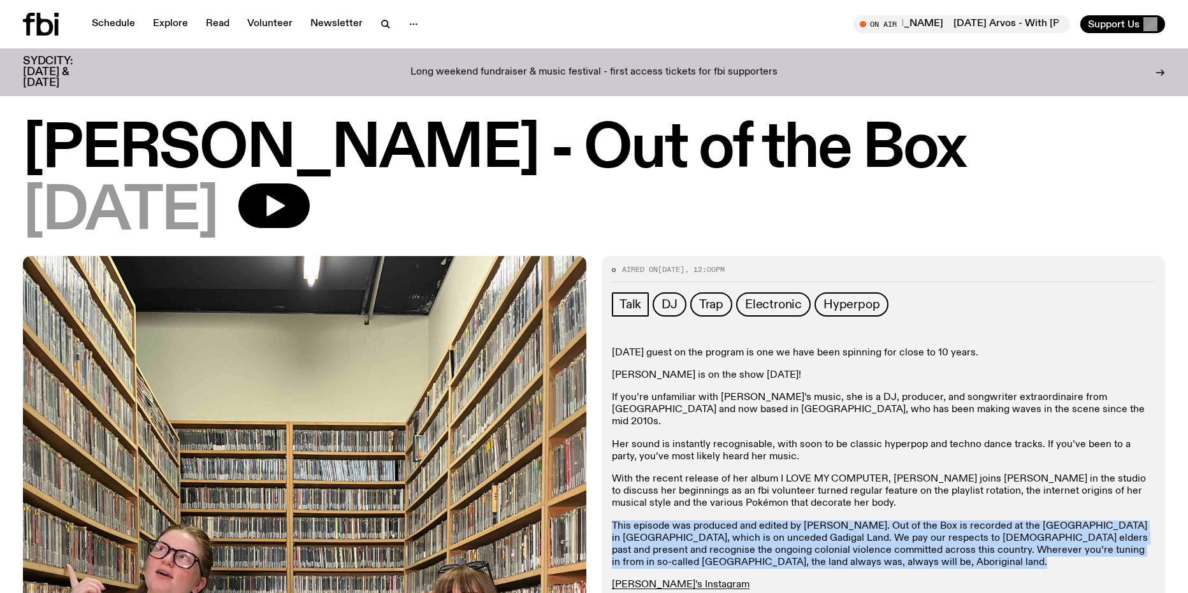
click at [830, 521] on p "This episode was produced and edited by [PERSON_NAME]. Out of the Box is record…" at bounding box center [883, 545] width 543 height 49
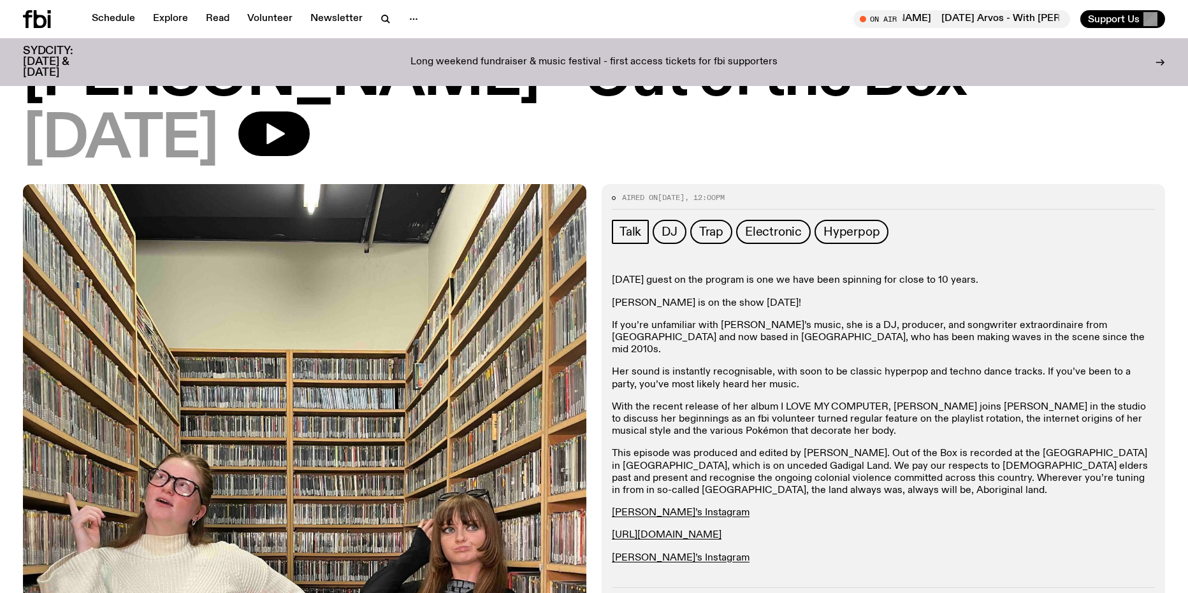
scroll to position [64, 0]
